Goal: Task Accomplishment & Management: Manage account settings

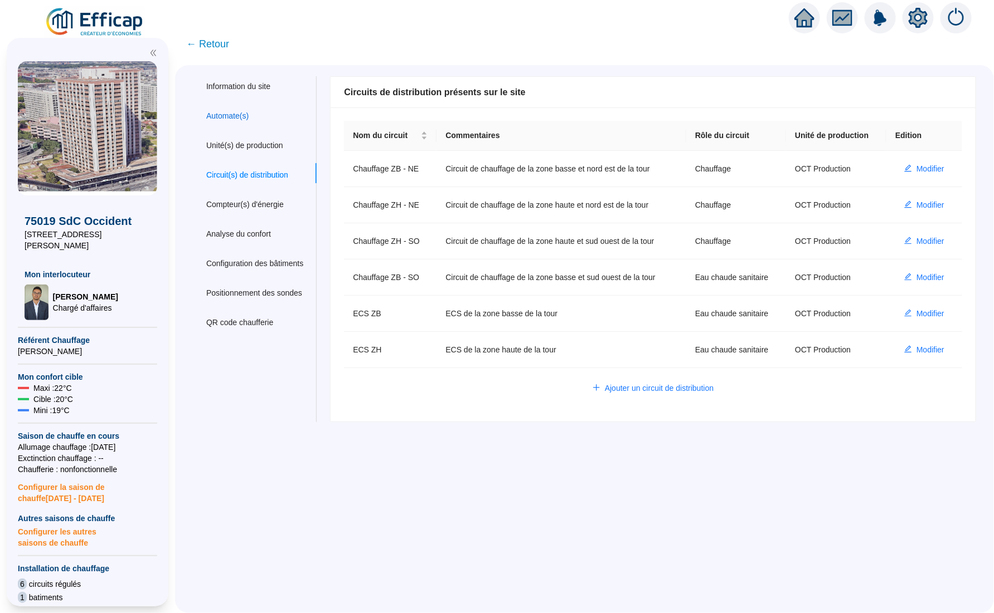
click at [249, 115] on div "Automate(s)" at bounding box center [227, 116] width 42 height 12
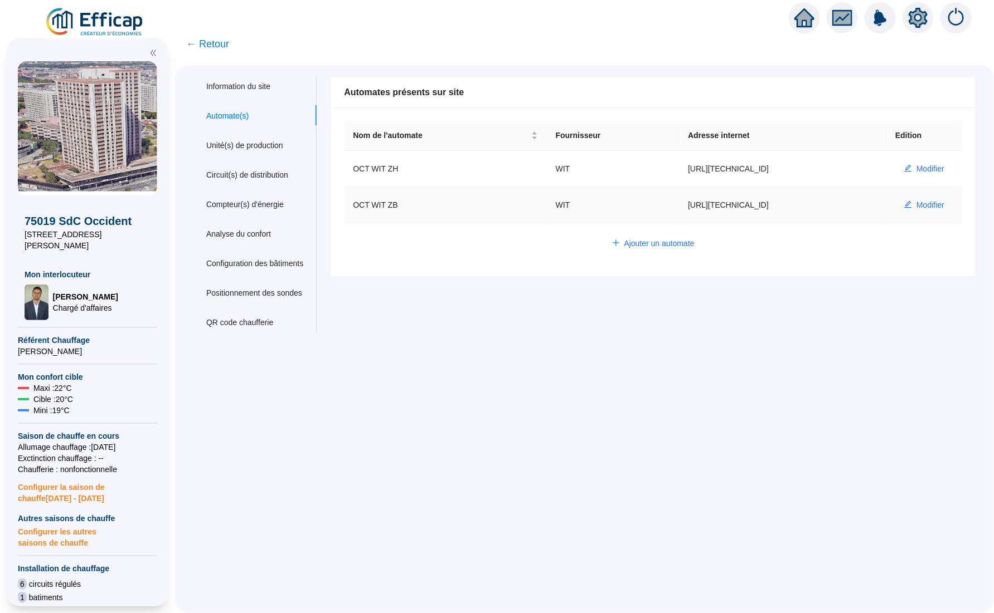
drag, startPoint x: 755, startPoint y: 204, endPoint x: 611, endPoint y: 207, distance: 143.8
click at [679, 207] on td "[URL][TECHNICAL_ID]" at bounding box center [782, 205] width 207 height 36
copy td "[URL][TECHNICAL_ID]"
drag, startPoint x: 921, startPoint y: 168, endPoint x: 909, endPoint y: 171, distance: 11.5
click at [921, 168] on span "Modifier" at bounding box center [930, 169] width 28 height 12
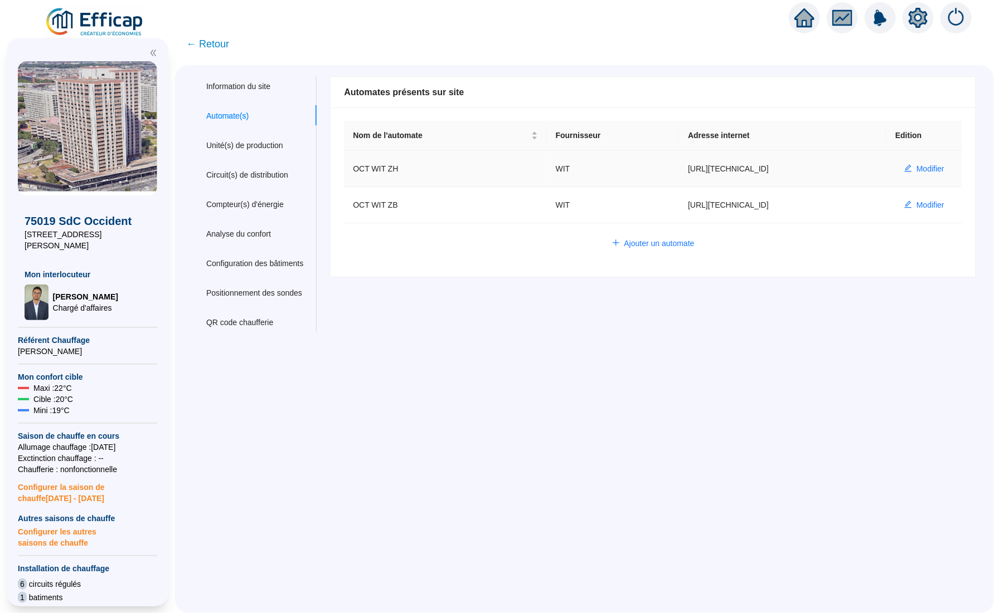
type input "OCT WIT ZH"
type input "[URL][TECHNICAL_ID]"
type input "admin-efficap"
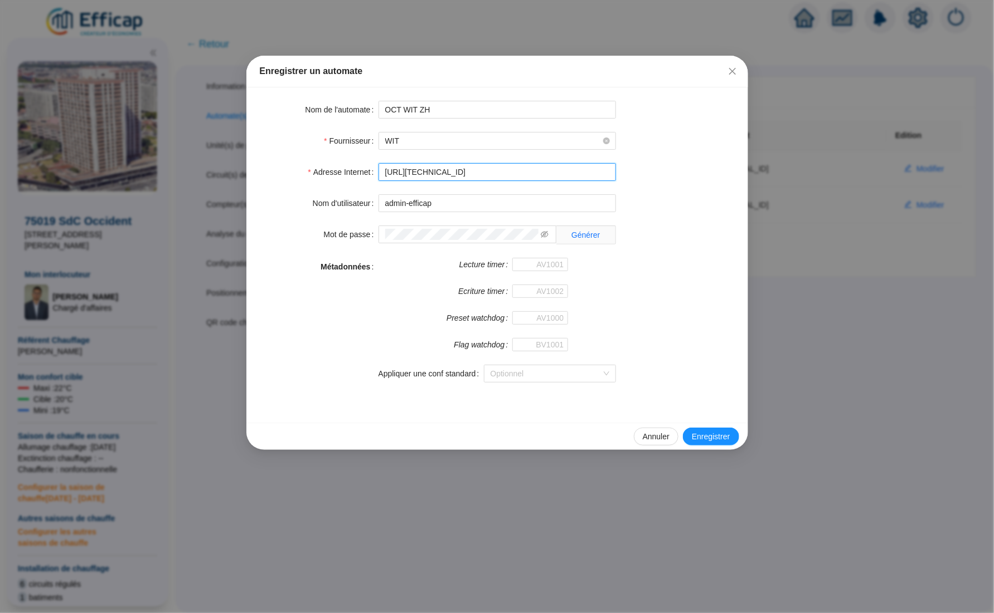
drag, startPoint x: 409, startPoint y: 168, endPoint x: 348, endPoint y: 170, distance: 61.3
paste input "[TECHNICAL_ID]/aful-sst3-occident-zb"
type input "[URL][TECHNICAL_ID]"
click at [649, 443] on span "Annuler" at bounding box center [655, 437] width 27 height 12
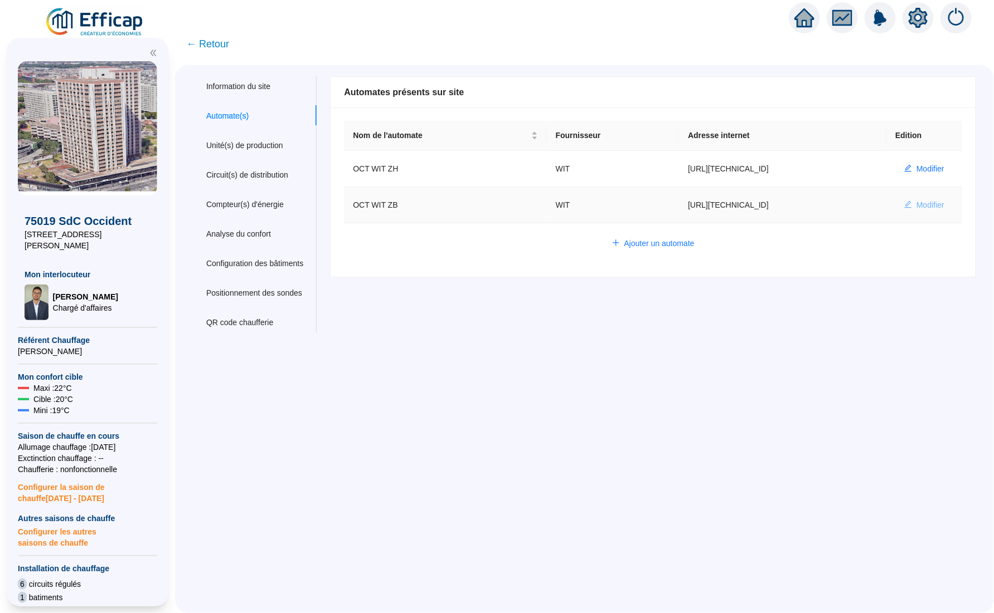
click at [900, 210] on button "Modifier" at bounding box center [924, 205] width 58 height 18
type input "OCT WIT ZB"
type input "[URL][TECHNICAL_ID]"
type input "66D322DAF5283979"
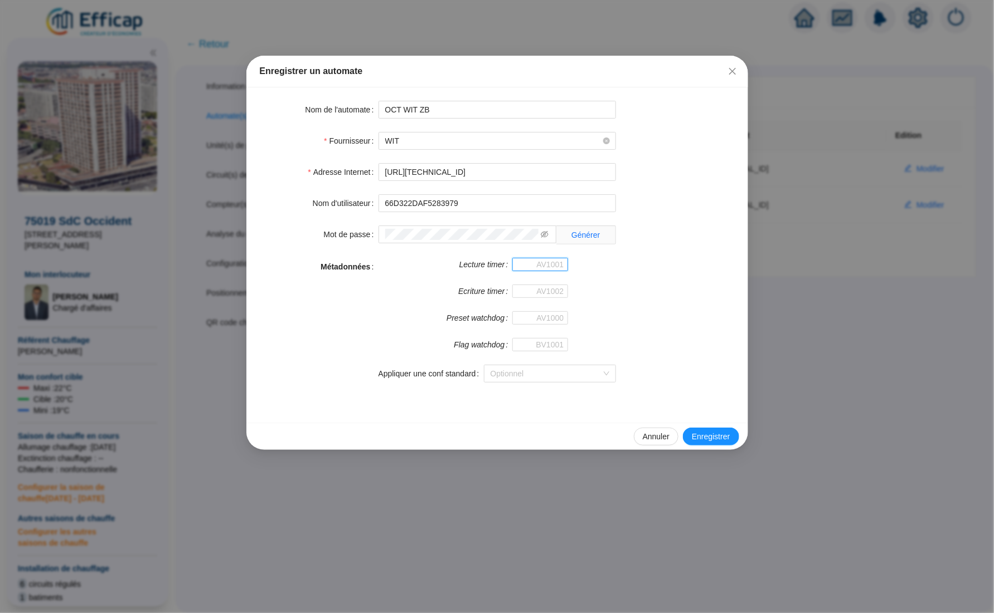
drag, startPoint x: 523, startPoint y: 266, endPoint x: 529, endPoint y: 269, distance: 6.5
click at [523, 266] on input "Lecture timer" at bounding box center [540, 264] width 56 height 13
paste input "571150"
type input "571150"
click at [533, 296] on input "Ecriture timer" at bounding box center [540, 291] width 56 height 13
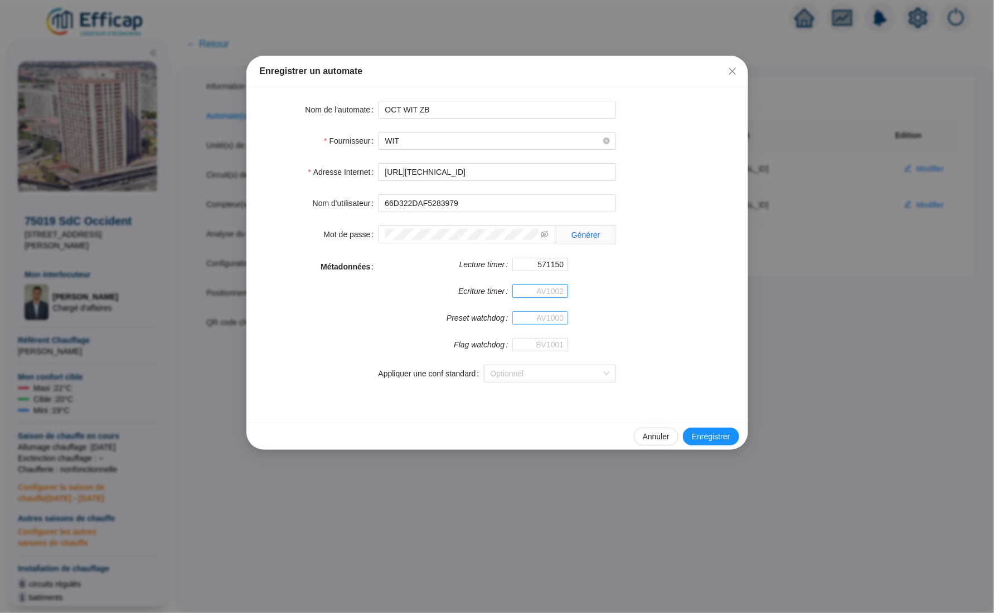
paste input "571296"
type input "571296"
click at [540, 317] on input "Preset watchdog" at bounding box center [540, 317] width 56 height 13
paste input "571353"
type input "571353"
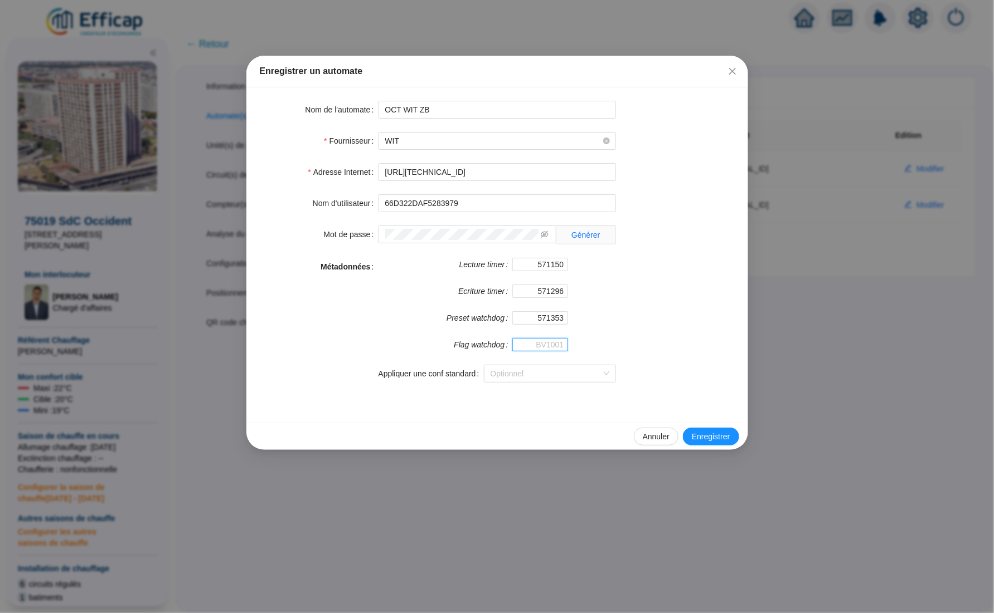
click at [556, 347] on input "Flag watchdog" at bounding box center [540, 344] width 56 height 13
paste input "571410"
type input "571410"
click at [722, 439] on span "Enregistrer" at bounding box center [711, 437] width 38 height 12
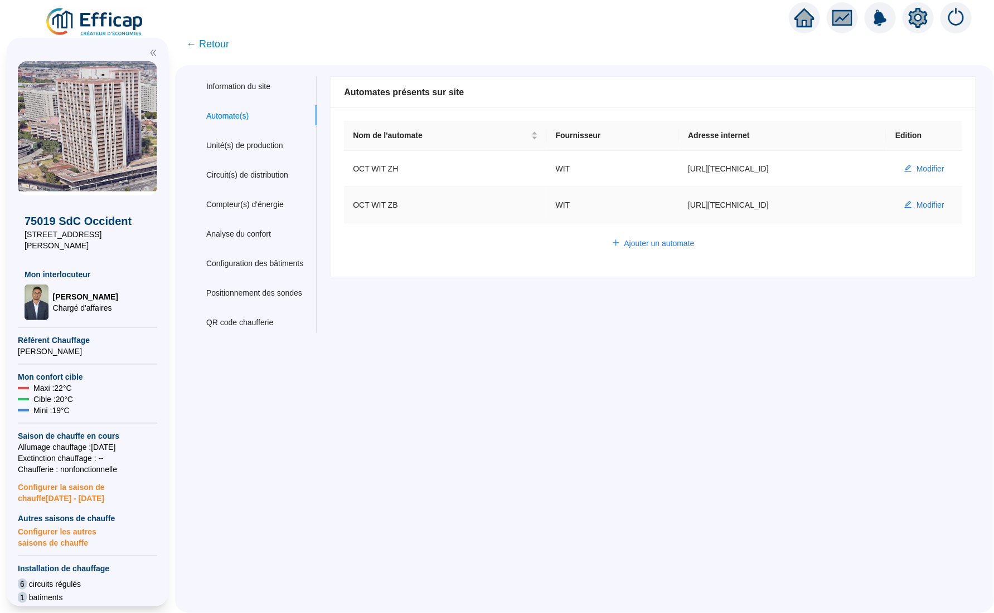
drag, startPoint x: 781, startPoint y: 205, endPoint x: 612, endPoint y: 203, distance: 168.8
click at [679, 203] on td "[URL][TECHNICAL_ID]" at bounding box center [782, 205] width 207 height 36
copy td "[URL][TECHNICAL_ID]"
drag, startPoint x: 911, startPoint y: 164, endPoint x: 837, endPoint y: 173, distance: 74.0
click at [916, 164] on span "Modifier" at bounding box center [930, 169] width 28 height 12
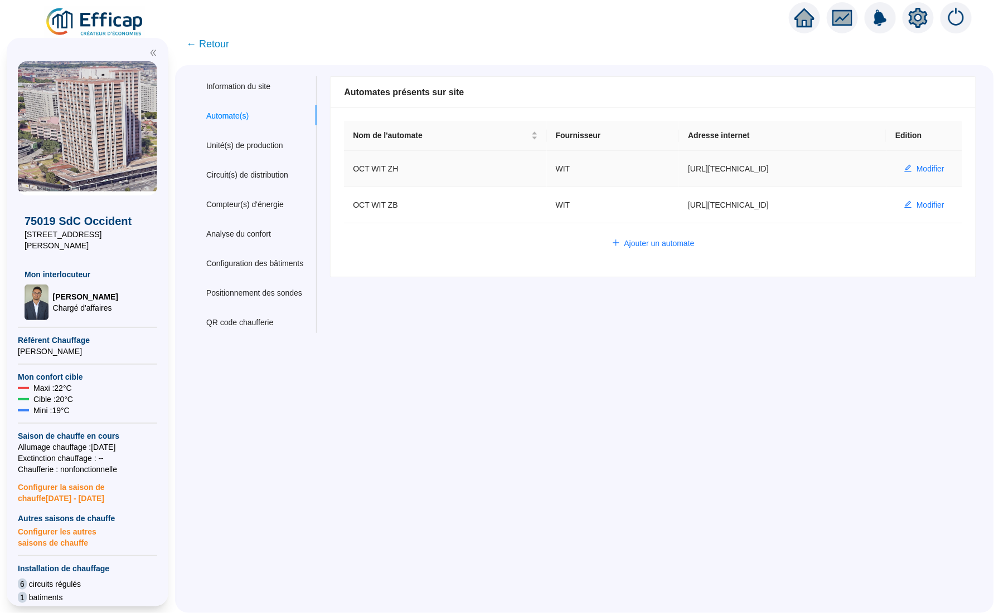
type input "OCT WIT ZH"
type input "[URL][TECHNICAL_ID]"
type input "admin-efficap"
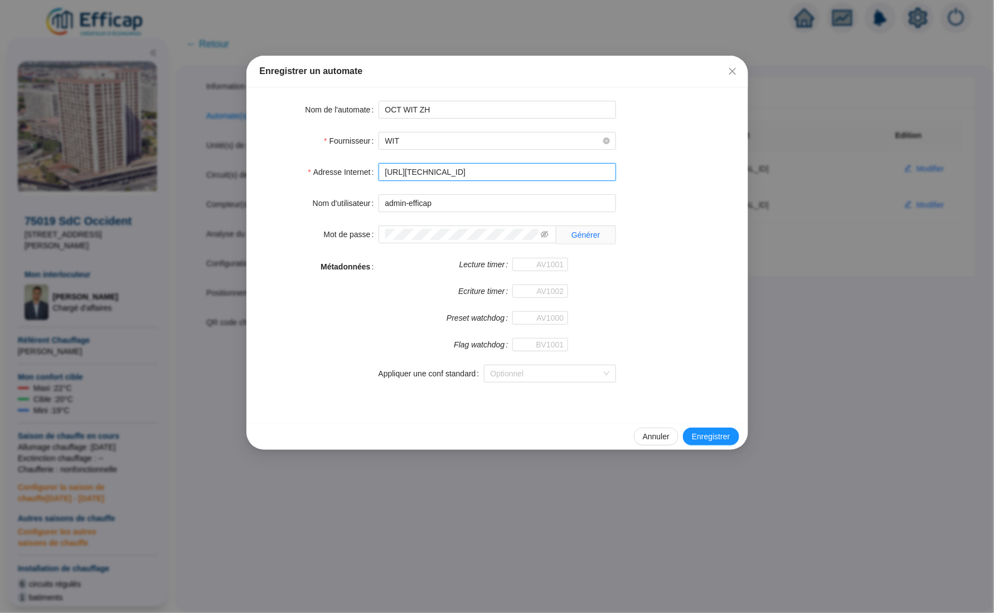
drag, startPoint x: 378, startPoint y: 169, endPoint x: 359, endPoint y: 169, distance: 18.9
paste input "[TECHNICAL_ID]/aful-sst3-occident-zb"
click at [499, 174] on input "[URL][TECHNICAL_ID]" at bounding box center [496, 172] width 237 height 18
type input "[URL][TECHNICAL_ID]"
click at [715, 434] on span "Enregistrer" at bounding box center [711, 437] width 38 height 12
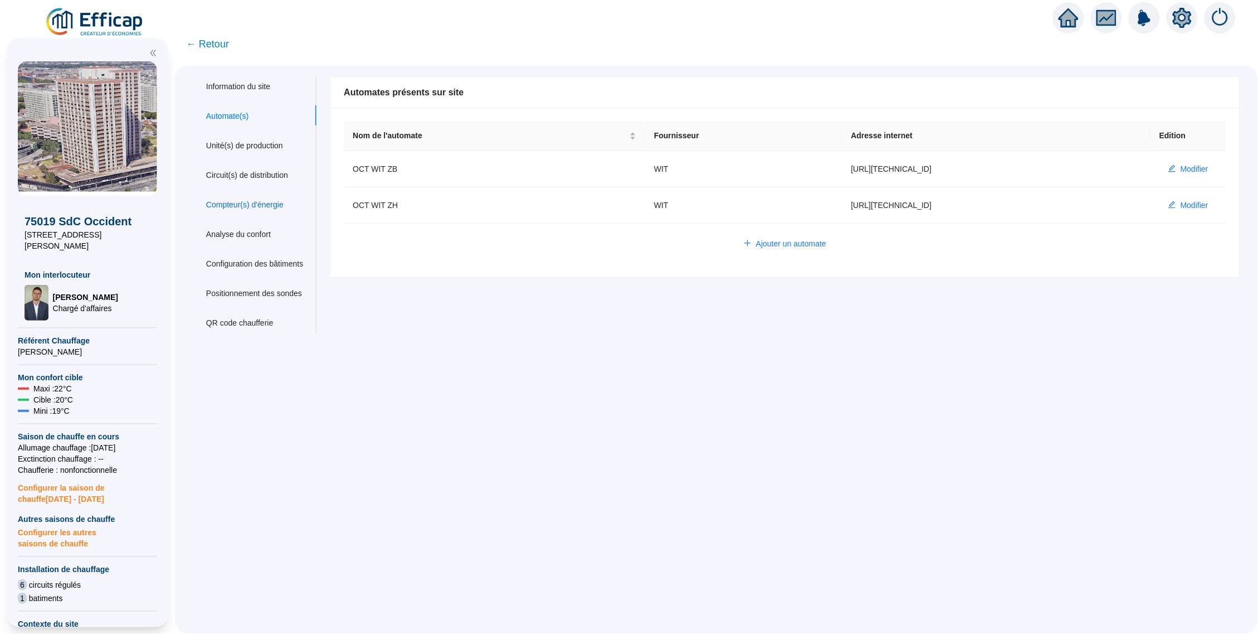
click at [270, 202] on div "Compteur(s) d'énergie" at bounding box center [244, 205] width 77 height 12
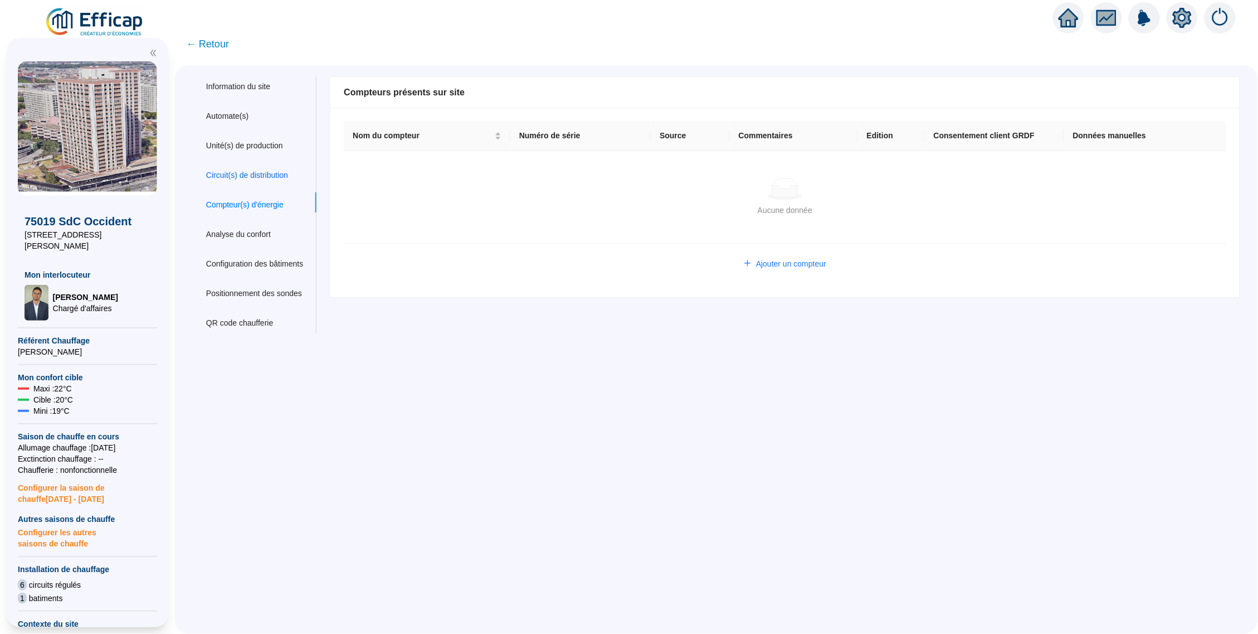
click at [275, 177] on div "Circuit(s) de distribution" at bounding box center [247, 175] width 82 height 12
